Goal: Information Seeking & Learning: Check status

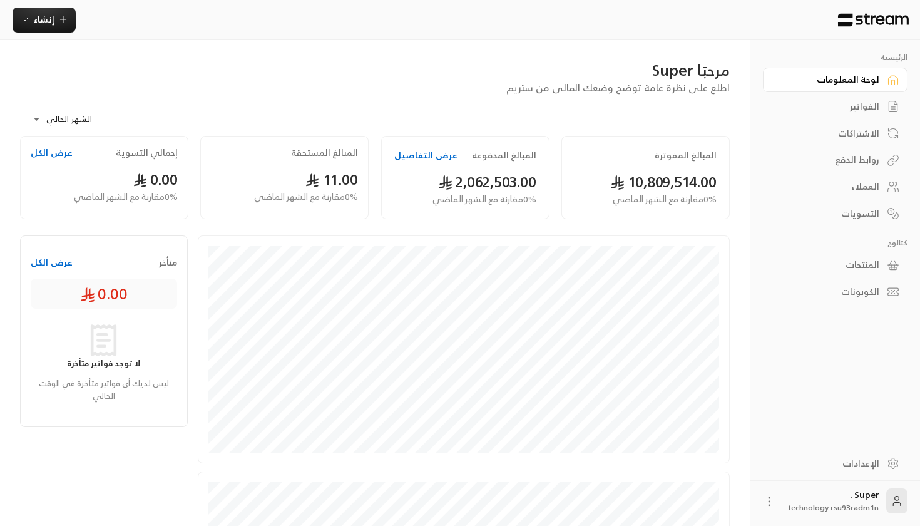
click at [866, 96] on link "الفواتير" at bounding box center [835, 107] width 145 height 24
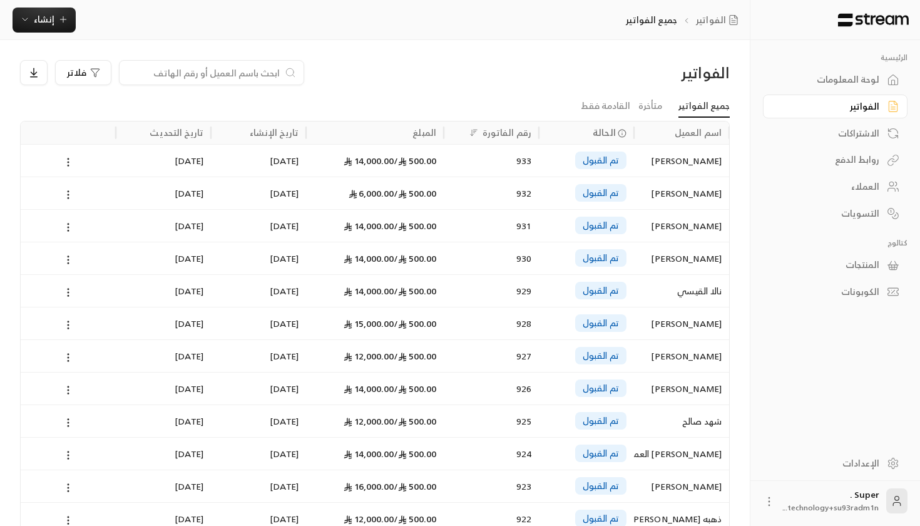
click at [858, 133] on div "الاشتراكات" at bounding box center [829, 133] width 101 height 13
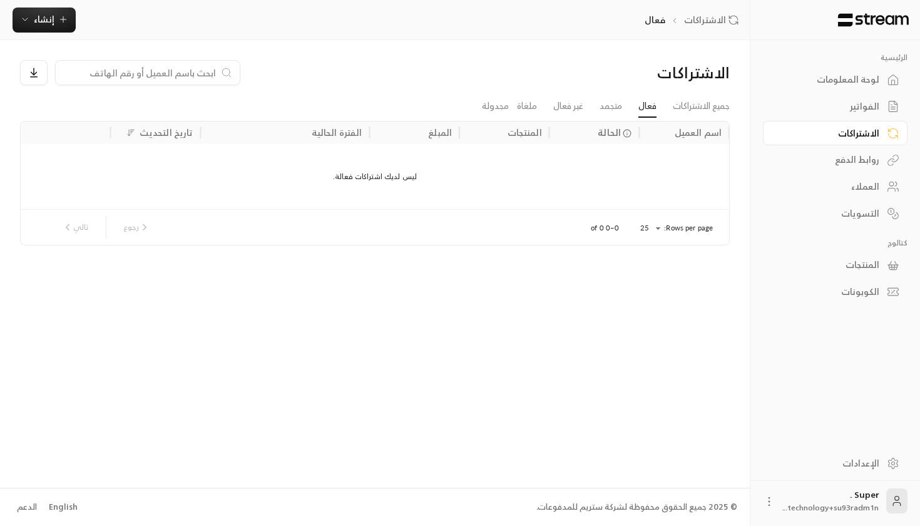
click at [855, 103] on div "الفواتير" at bounding box center [829, 106] width 101 height 13
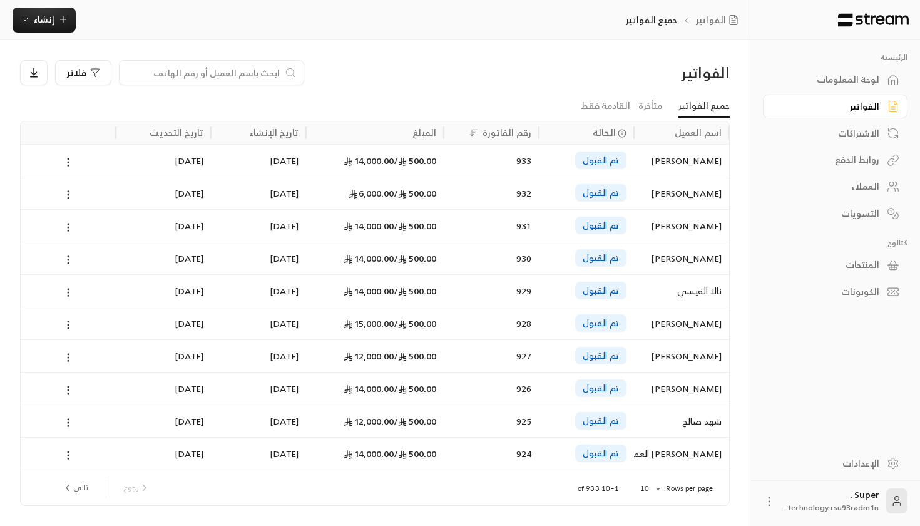
click at [872, 75] on div "لوحة المعلومات" at bounding box center [829, 79] width 101 height 13
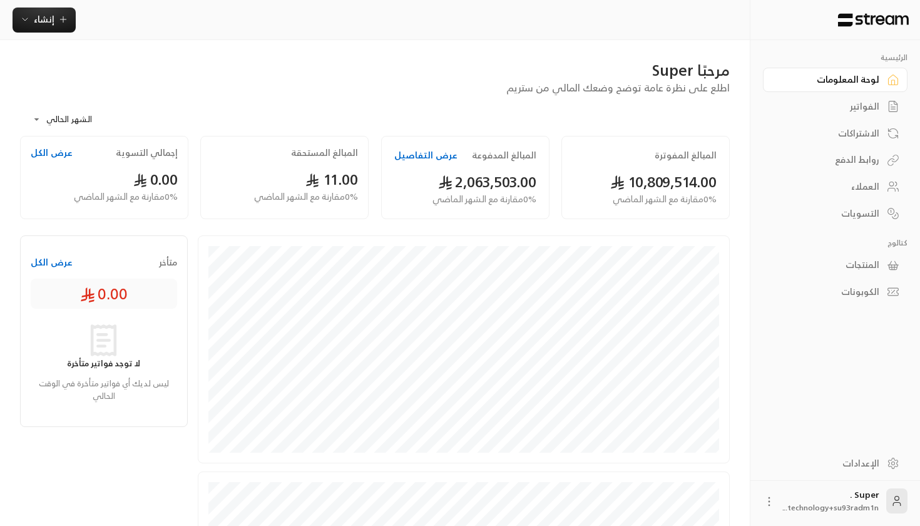
click at [866, 112] on div "الفواتير" at bounding box center [829, 106] width 101 height 13
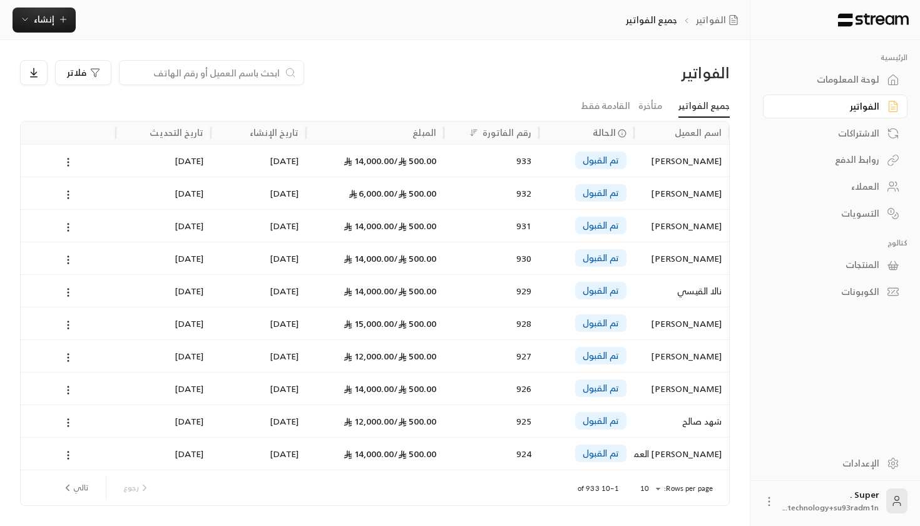
click at [235, 73] on input at bounding box center [203, 73] width 153 height 14
paste input "+966500145440"
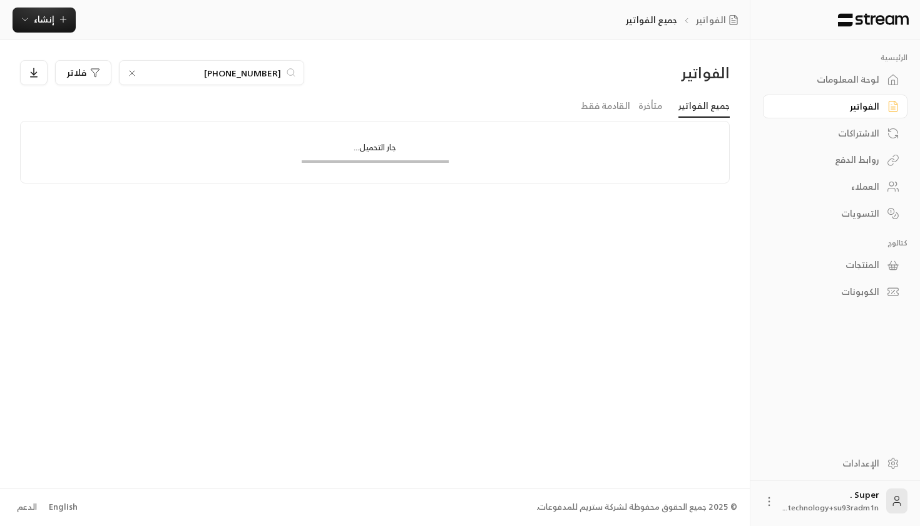
drag, startPoint x: 275, startPoint y: 73, endPoint x: 367, endPoint y: 65, distance: 93.0
click at [367, 65] on div "+966500145440 فلاتر" at bounding box center [285, 72] width 530 height 25
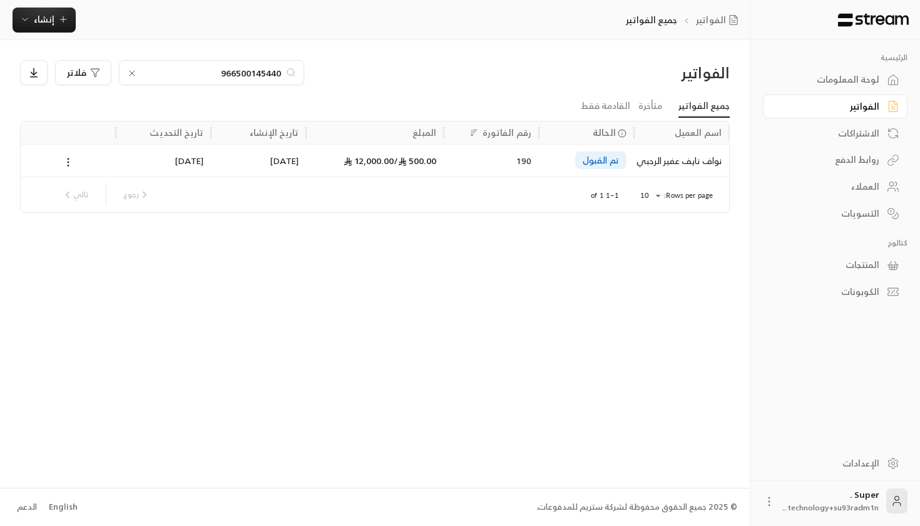
type input "966500145440"
click at [568, 165] on div "تم القبول" at bounding box center [587, 161] width 80 height 32
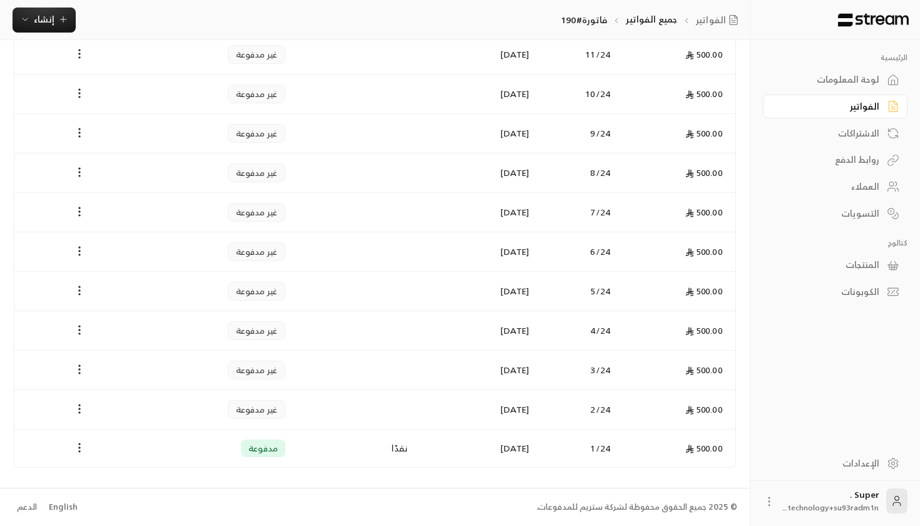
scroll to position [861, 0]
click at [82, 446] on icon "Payments" at bounding box center [79, 448] width 13 height 13
click at [213, 439] on div at bounding box center [460, 263] width 920 height 526
click at [702, 456] on td "500.00" at bounding box center [677, 449] width 118 height 38
click at [702, 450] on td "500.00" at bounding box center [677, 449] width 118 height 38
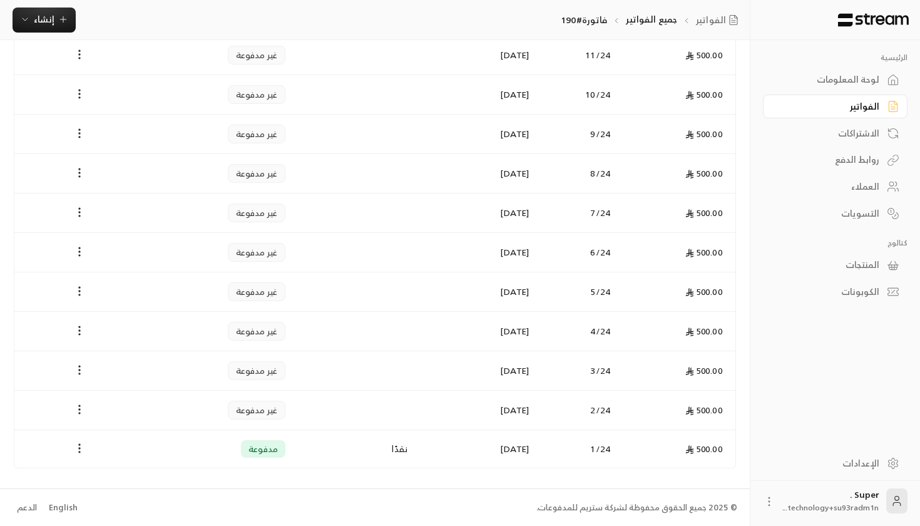
click at [116, 446] on div "Payments" at bounding box center [79, 448] width 115 height 15
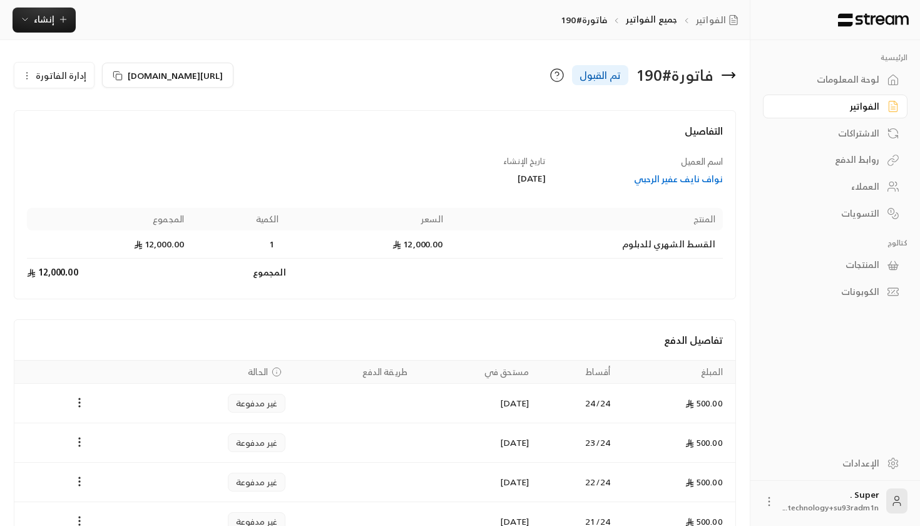
scroll to position [0, 0]
click at [649, 183] on div "نواف نايف عفير الرحبي" at bounding box center [640, 179] width 165 height 13
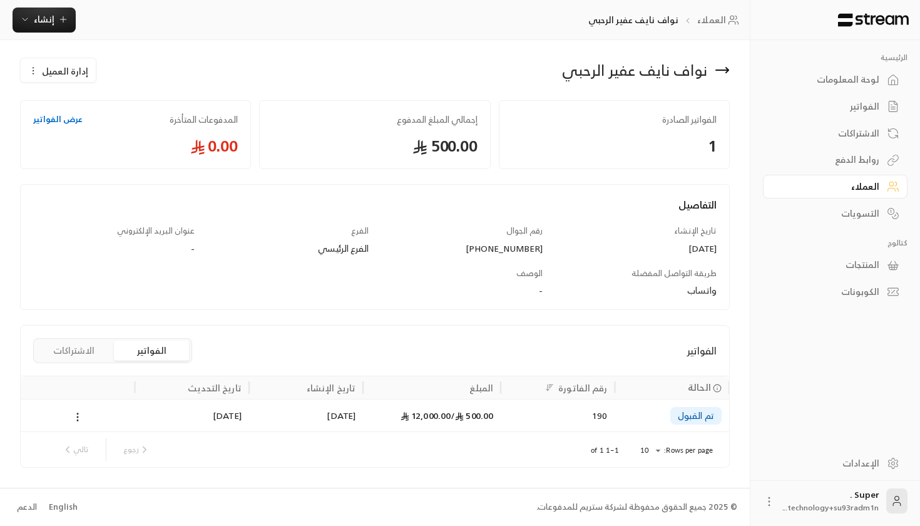
scroll to position [4, 0]
click at [220, 409] on div "29/09/2025" at bounding box center [191, 417] width 99 height 32
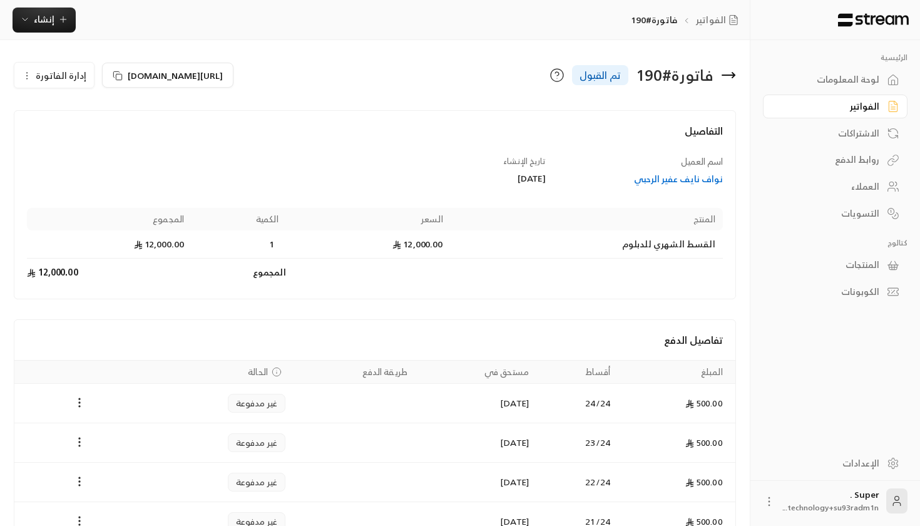
click at [829, 66] on div "لوحة المعلومات" at bounding box center [835, 78] width 145 height 27
click at [830, 85] on div "لوحة المعلومات" at bounding box center [829, 79] width 101 height 13
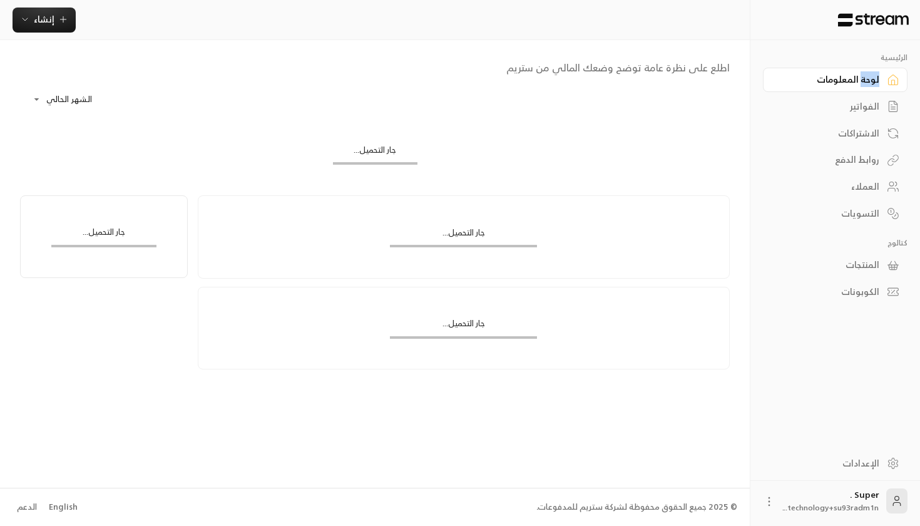
click at [830, 85] on div "لوحة المعلومات" at bounding box center [829, 79] width 101 height 13
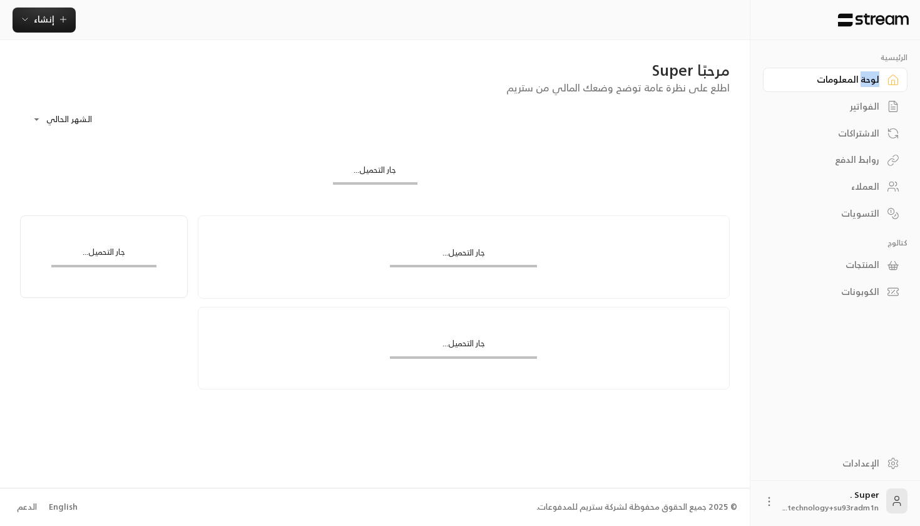
scroll to position [0, 0]
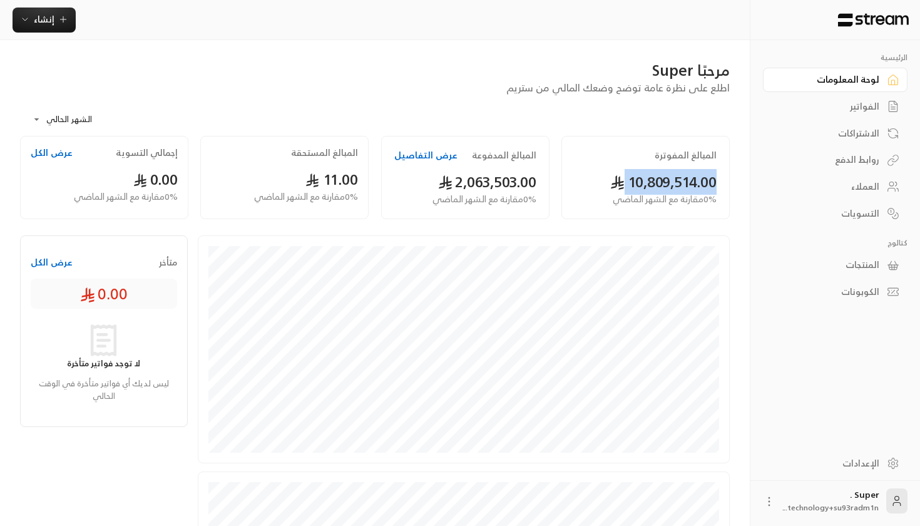
drag, startPoint x: 602, startPoint y: 187, endPoint x: 721, endPoint y: 187, distance: 118.9
click at [721, 187] on div "المبالغ المفوترة 10,809,514.00 0 % مقارنة مع الشهر الماضي" at bounding box center [646, 177] width 168 height 83
drag, startPoint x: 447, startPoint y: 170, endPoint x: 475, endPoint y: 177, distance: 29.2
click at [475, 177] on span "2,063,503.00" at bounding box center [487, 182] width 98 height 26
click at [422, 149] on button "عرض التفاصيل" at bounding box center [425, 155] width 63 height 13
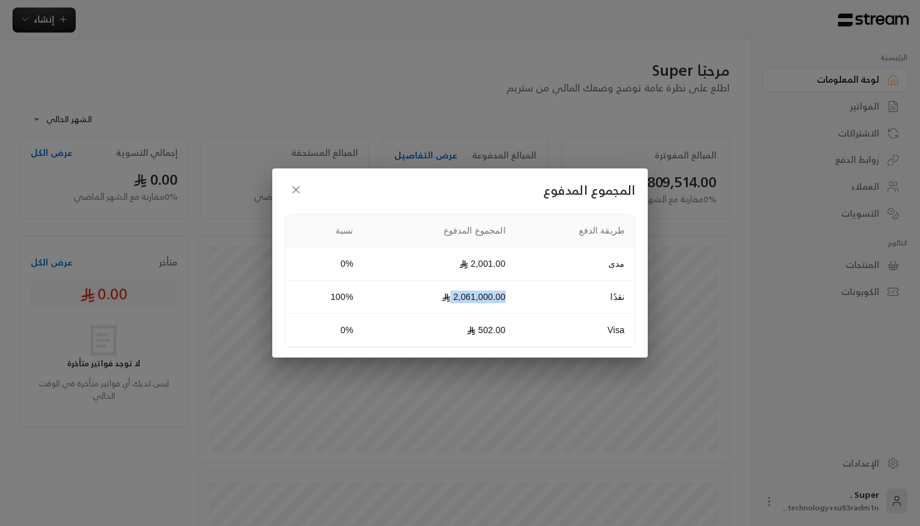
drag, startPoint x: 532, startPoint y: 296, endPoint x: 447, endPoint y: 296, distance: 85.1
click at [446, 296] on tr "نقدًا 2,061,000.00 100%" at bounding box center [459, 296] width 349 height 33
click at [379, 316] on td "502.00" at bounding box center [440, 330] width 152 height 33
click at [290, 186] on icon "button" at bounding box center [296, 189] width 13 height 13
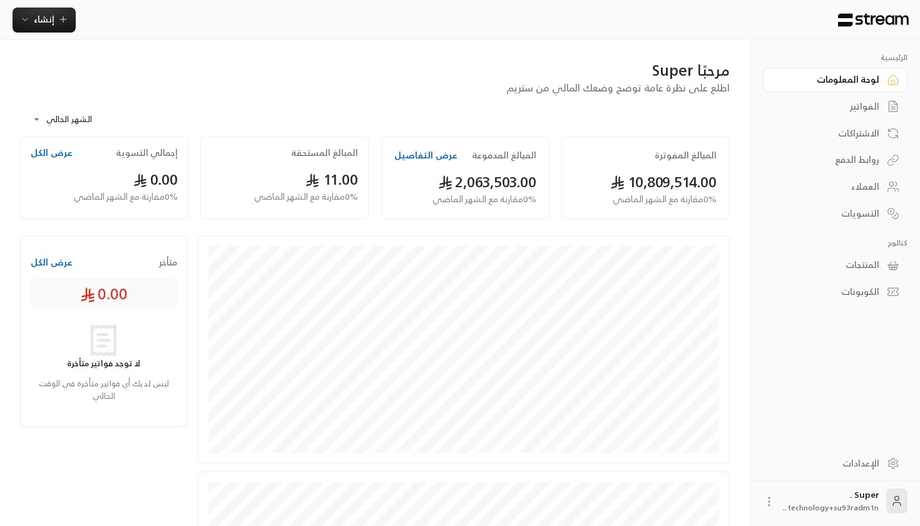
click at [863, 109] on div "الفواتير" at bounding box center [829, 106] width 101 height 13
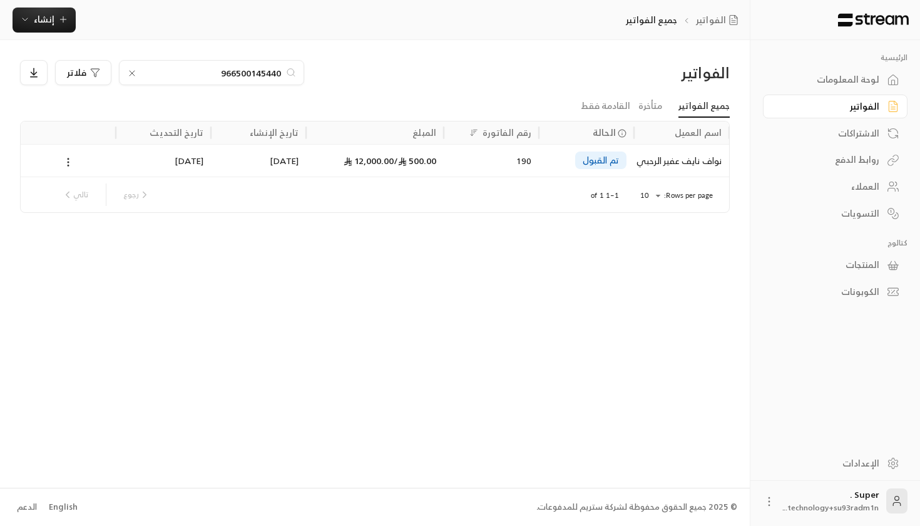
click at [279, 155] on div "29/09/2025" at bounding box center [258, 161] width 80 height 32
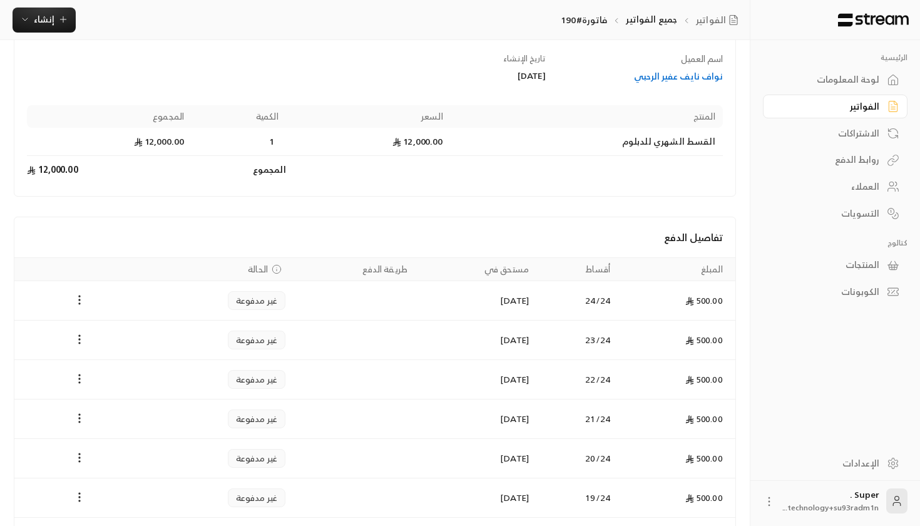
scroll to position [1, 0]
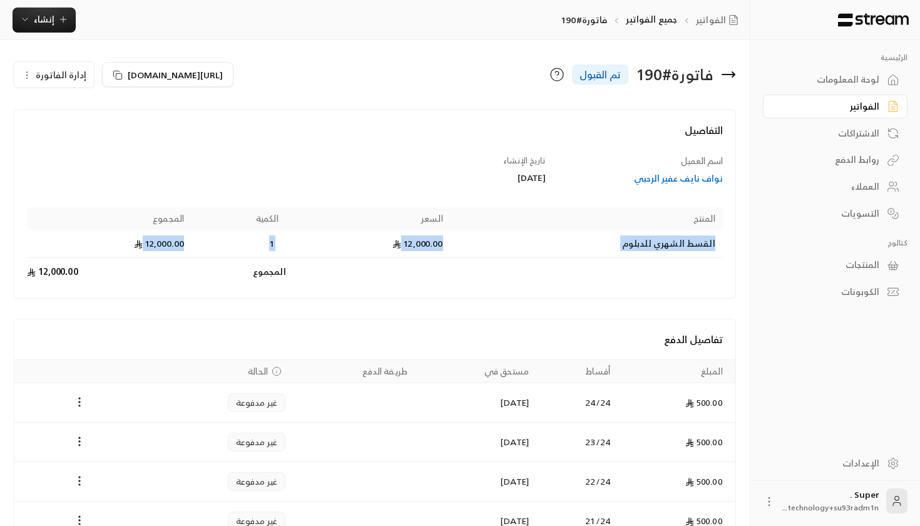
drag, startPoint x: 133, startPoint y: 238, endPoint x: 495, endPoint y: 234, distance: 362.5
click at [496, 234] on tr "القسط الشهري للدبلوم 12,000.00 1 12,000.00" at bounding box center [375, 244] width 696 height 28
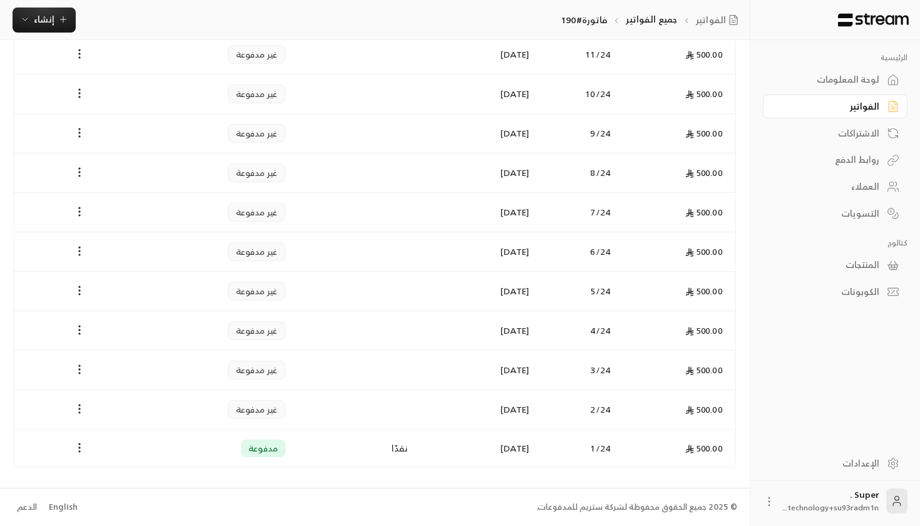
scroll to position [861, 0]
drag, startPoint x: 473, startPoint y: 445, endPoint x: 532, endPoint y: 443, distance: 58.9
click at [532, 443] on td "[DATE]" at bounding box center [475, 449] width 121 height 38
click at [409, 449] on td "نقدًا" at bounding box center [354, 449] width 122 height 38
drag, startPoint x: 401, startPoint y: 450, endPoint x: 388, endPoint y: 449, distance: 13.2
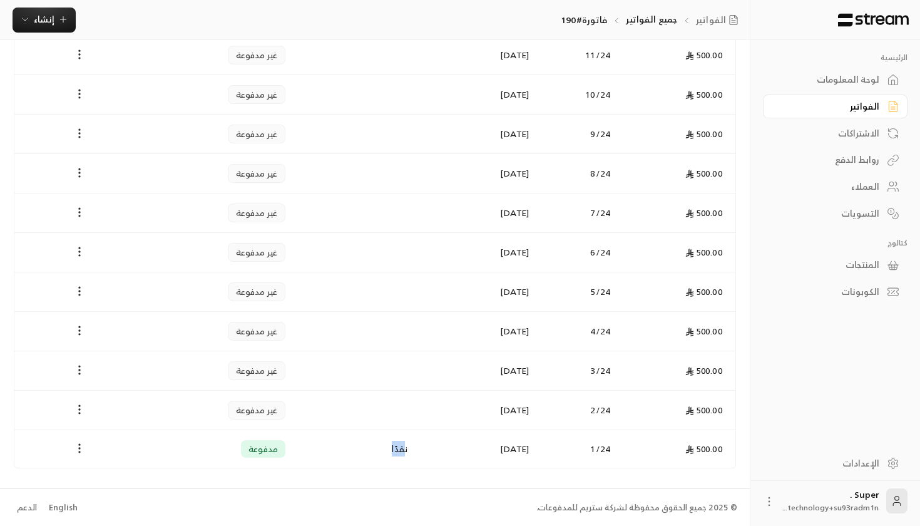
click at [388, 449] on td "نقدًا" at bounding box center [354, 449] width 122 height 38
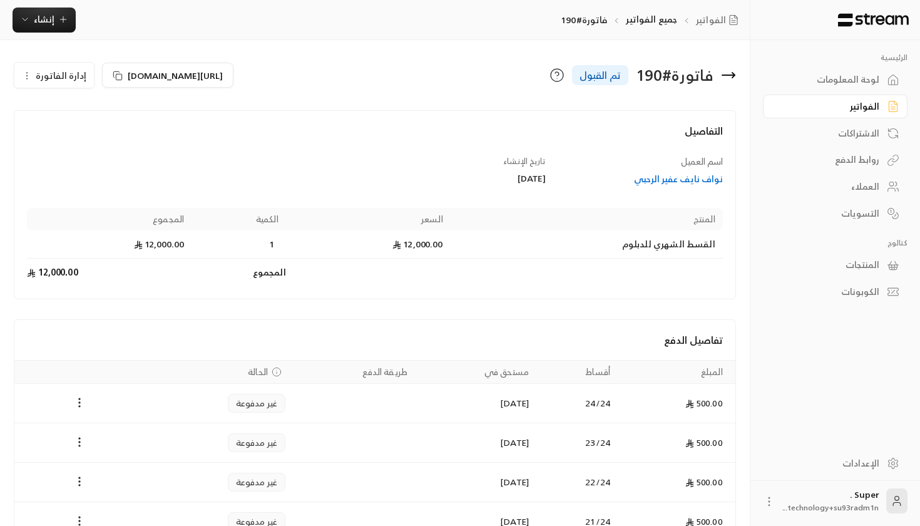
scroll to position [0, 0]
click at [805, 74] on div "لوحة المعلومات" at bounding box center [829, 79] width 101 height 13
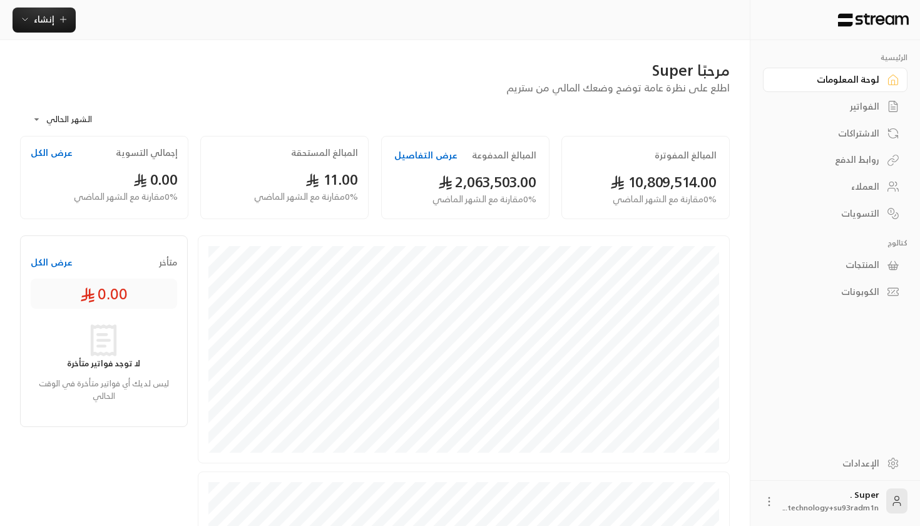
click at [423, 155] on button "عرض التفاصيل" at bounding box center [425, 155] width 63 height 13
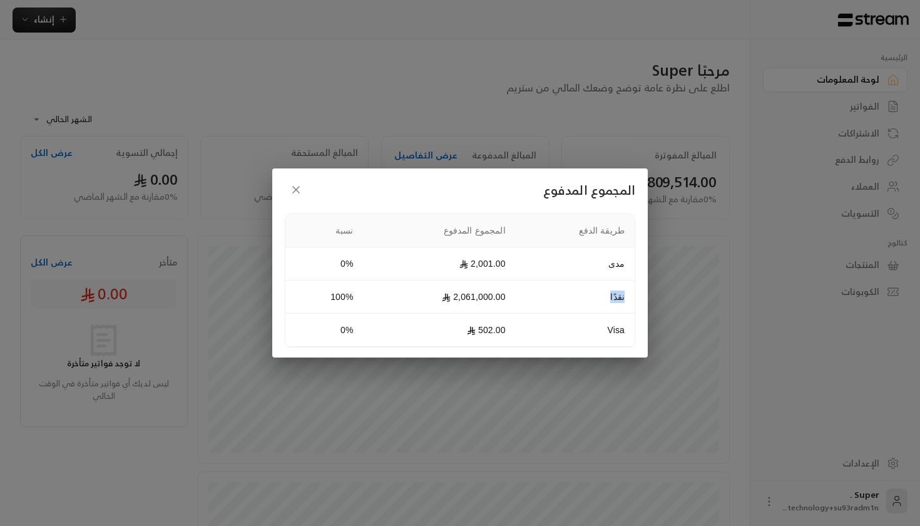
drag, startPoint x: 603, startPoint y: 297, endPoint x: 632, endPoint y: 297, distance: 28.8
click at [632, 297] on td "نقدًا" at bounding box center [575, 296] width 119 height 33
click at [502, 332] on td "502.00" at bounding box center [440, 330] width 152 height 33
drag, startPoint x: 491, startPoint y: 331, endPoint x: 533, endPoint y: 325, distance: 42.4
click at [533, 325] on tr "Visa 502.00 0%" at bounding box center [459, 330] width 349 height 33
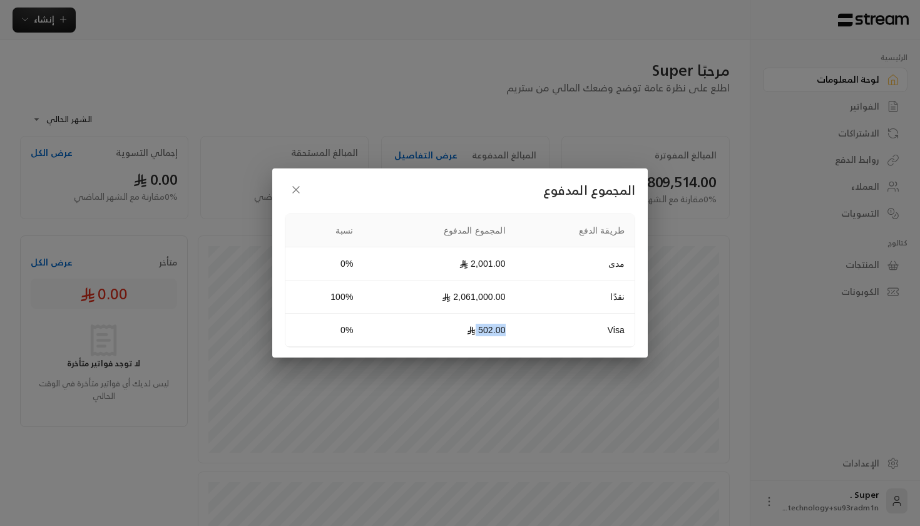
click at [533, 325] on td "Visa" at bounding box center [575, 330] width 119 height 33
drag, startPoint x: 479, startPoint y: 264, endPoint x: 559, endPoint y: 264, distance: 80.1
click at [559, 264] on tr "مدى 2,001.00 0%" at bounding box center [459, 263] width 349 height 33
click at [559, 264] on td "مدى" at bounding box center [575, 263] width 119 height 33
click at [288, 187] on button "button" at bounding box center [296, 189] width 23 height 23
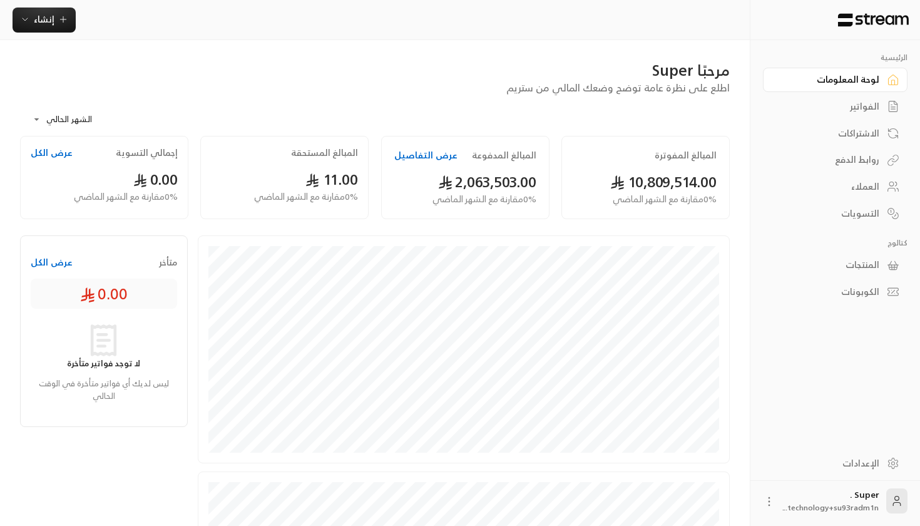
click at [426, 158] on button "عرض التفاصيل" at bounding box center [425, 155] width 63 height 13
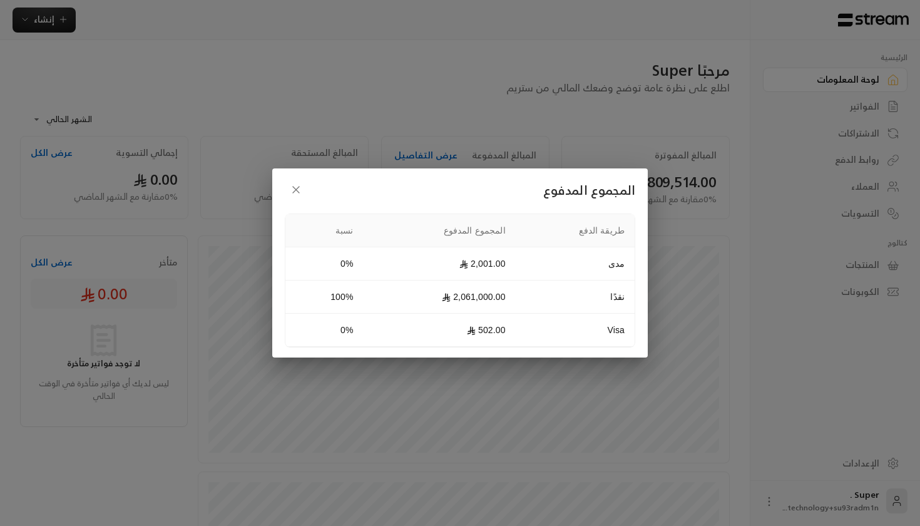
click at [294, 175] on div "المجموع المدفوع طريقة الدفع المجموع المدفوع نسبة مدى 2,001.00 0% نقدًا 2,061,00…" at bounding box center [460, 262] width 376 height 189
click at [294, 188] on icon "button" at bounding box center [296, 189] width 13 height 13
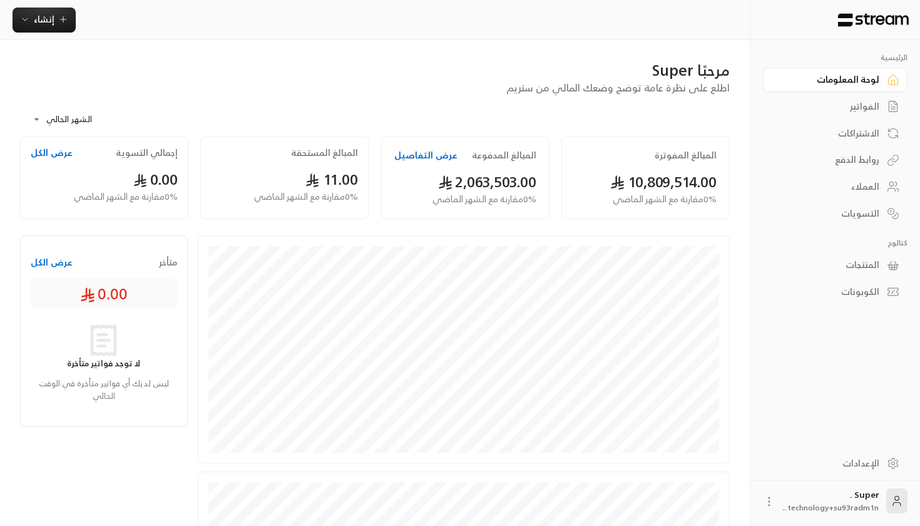
click at [429, 154] on button "عرض التفاصيل" at bounding box center [425, 155] width 63 height 13
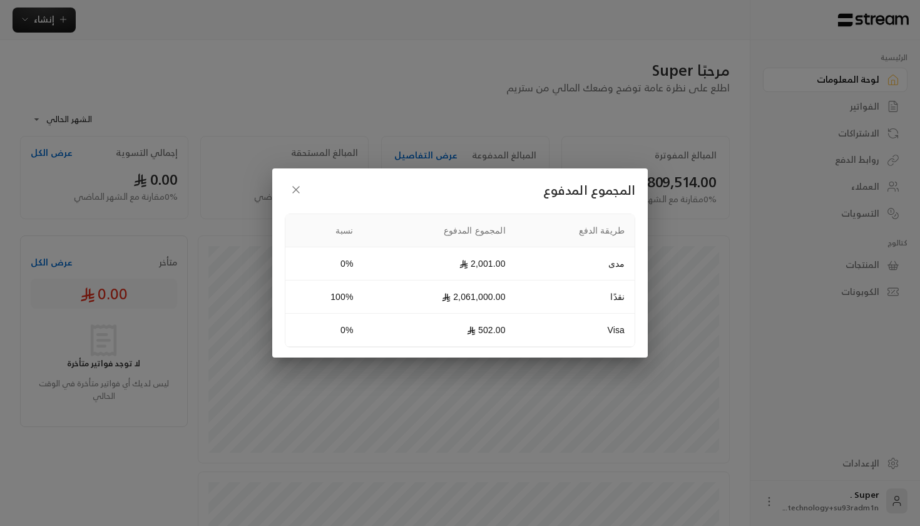
click at [303, 187] on button "button" at bounding box center [296, 189] width 23 height 23
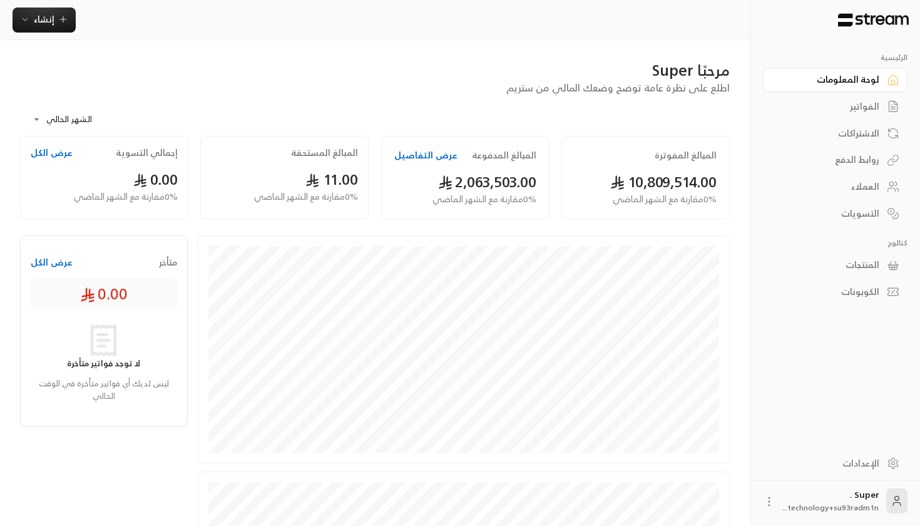
click at [417, 158] on button "عرض التفاصيل" at bounding box center [425, 155] width 63 height 13
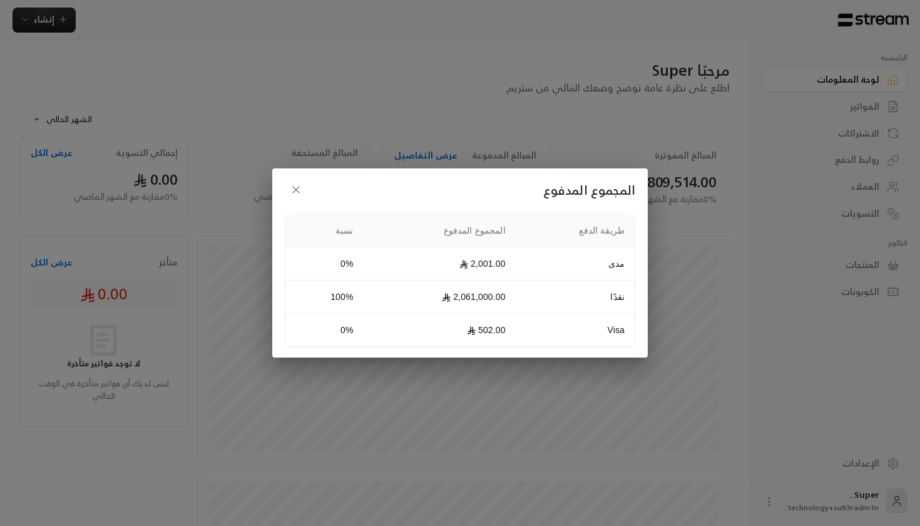
click at [299, 184] on icon "button" at bounding box center [296, 189] width 13 height 13
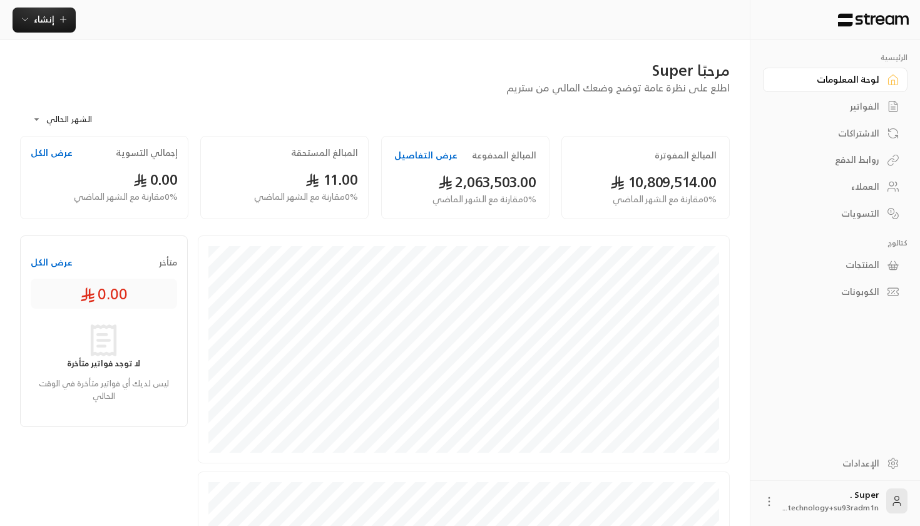
click at [861, 95] on link "الفواتير" at bounding box center [835, 107] width 145 height 24
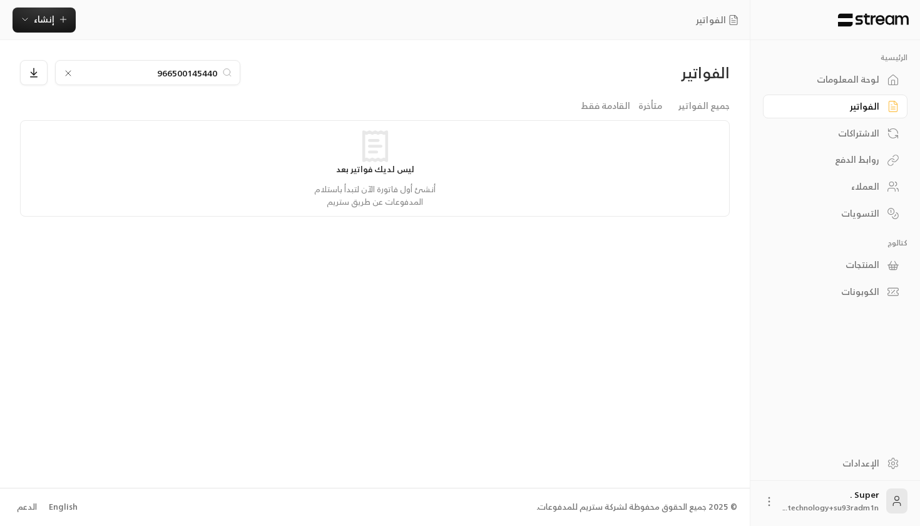
click at [861, 95] on link "الفواتير" at bounding box center [835, 107] width 145 height 24
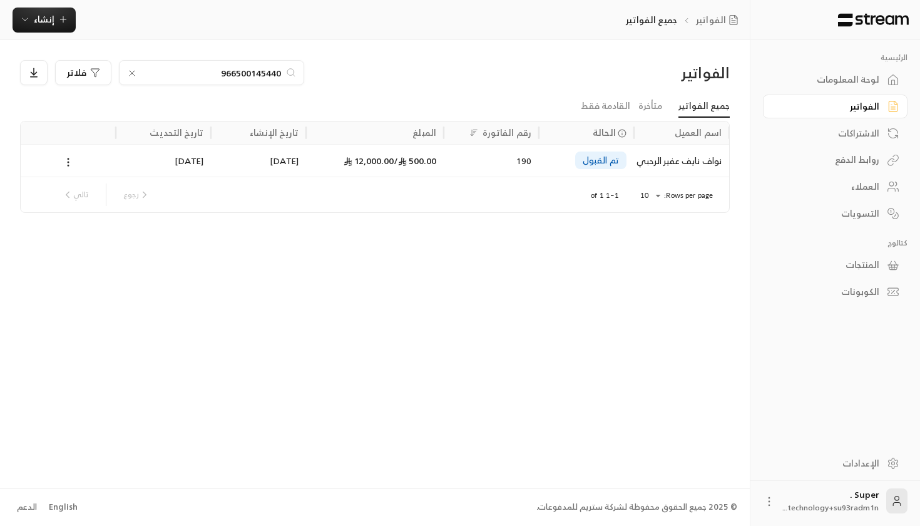
click at [464, 166] on div "190" at bounding box center [491, 161] width 80 height 32
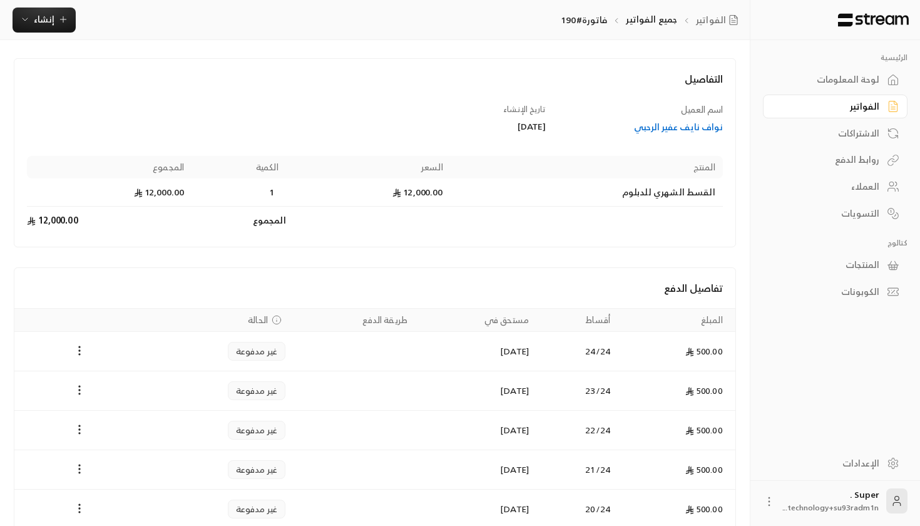
scroll to position [22, 0]
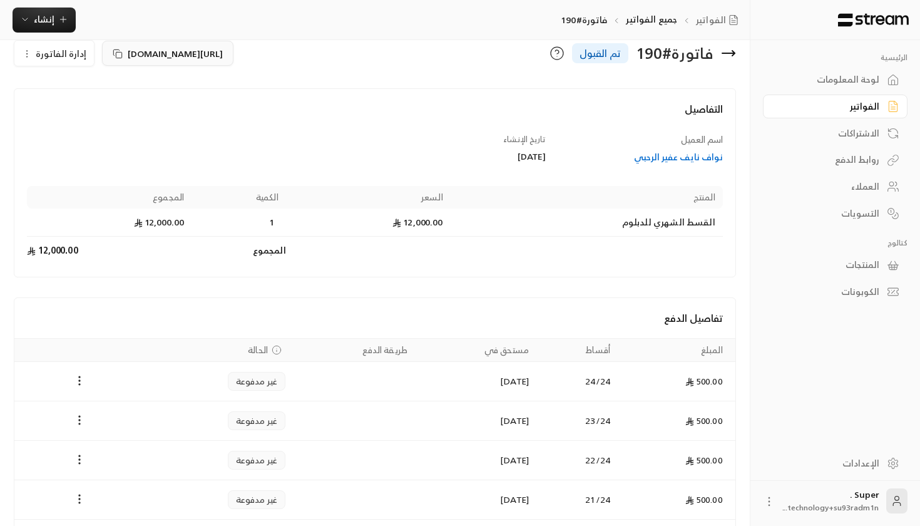
click at [113, 54] on icon at bounding box center [118, 54] width 10 height 10
click at [840, 24] on img at bounding box center [873, 20] width 73 height 14
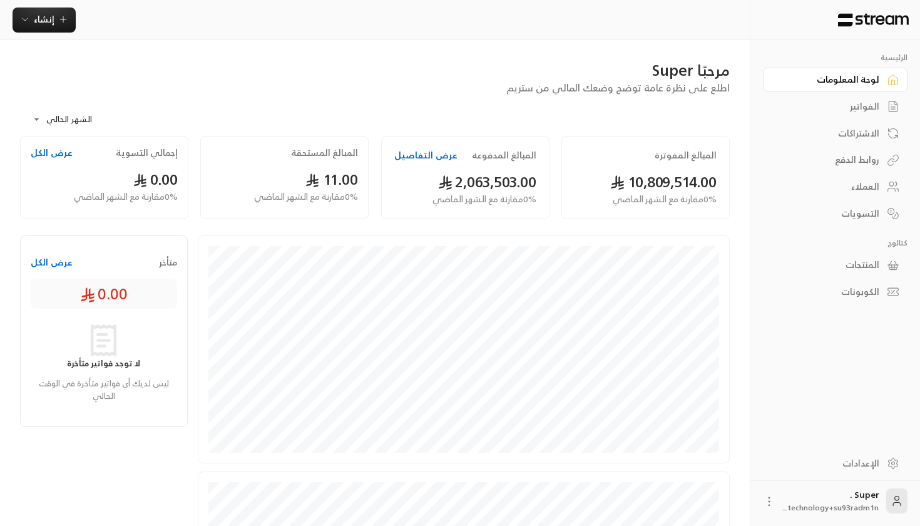
click at [429, 165] on div "المبالغ المدفوعة عرض التفاصيل 2,063,503.00 0 % مقارنة مع الشهر الماضي" at bounding box center [465, 177] width 168 height 83
click at [429, 151] on button "عرض التفاصيل" at bounding box center [425, 155] width 63 height 13
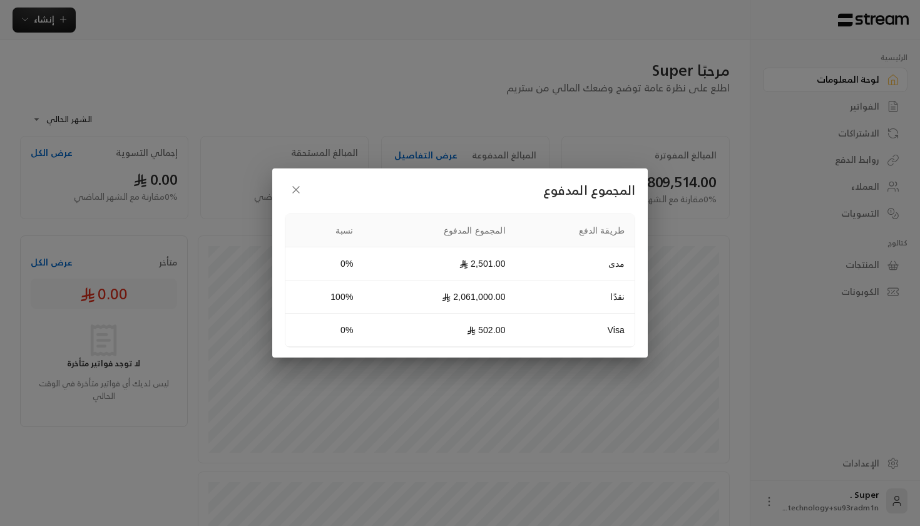
click at [305, 185] on button "button" at bounding box center [296, 189] width 23 height 23
